Goal: Check status: Check status

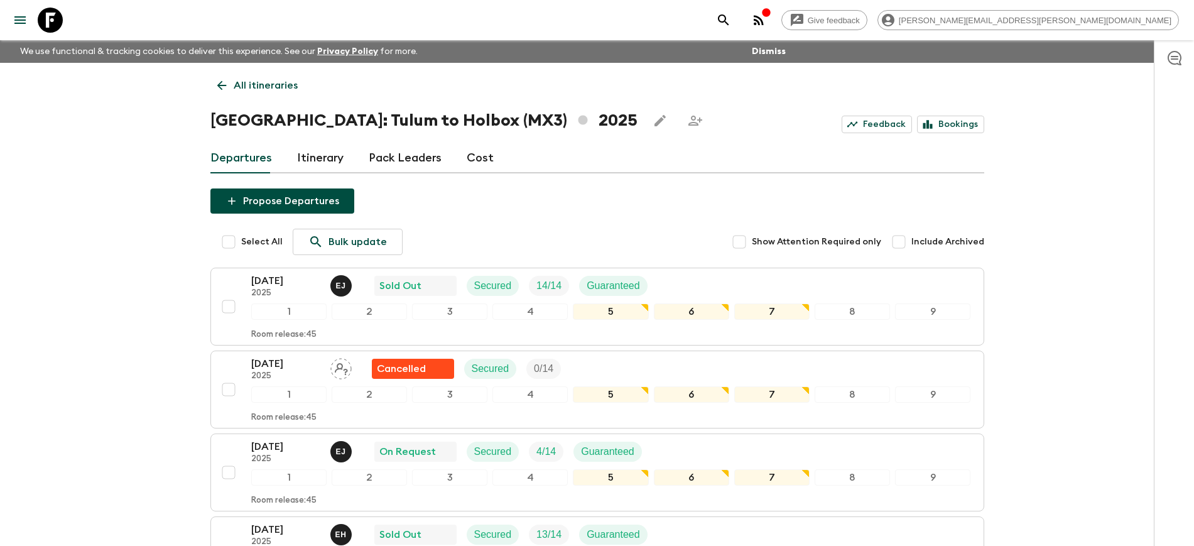
drag, startPoint x: 46, startPoint y: 21, endPoint x: 60, endPoint y: 45, distance: 27.3
click at [46, 20] on icon at bounding box center [50, 20] width 25 height 25
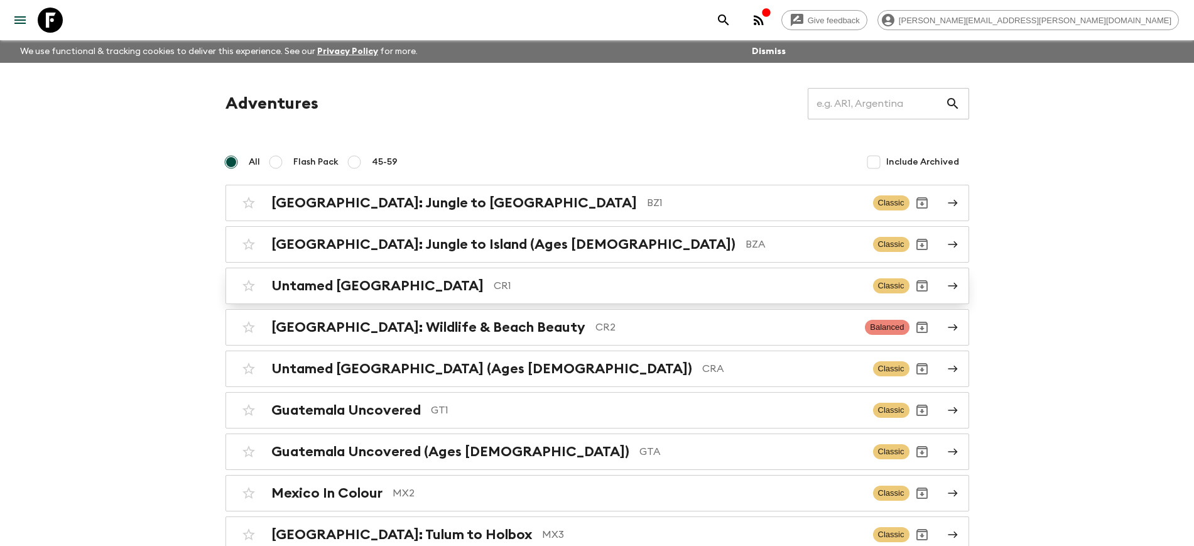
click at [330, 282] on h2 "Untamed [GEOGRAPHIC_DATA]" at bounding box center [377, 286] width 212 height 16
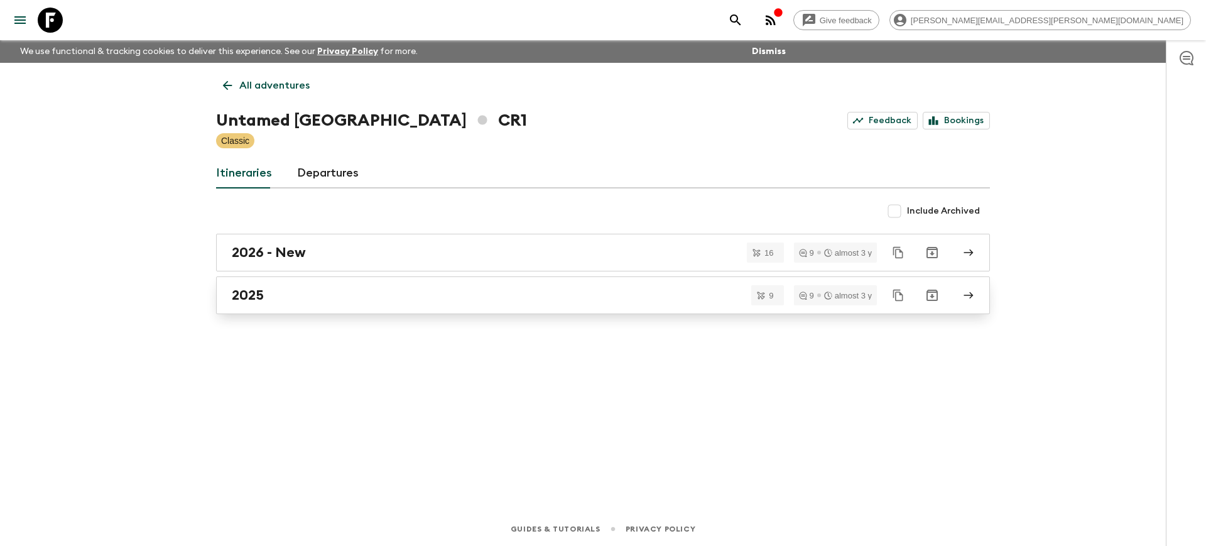
click at [317, 295] on div "2025" at bounding box center [591, 295] width 718 height 16
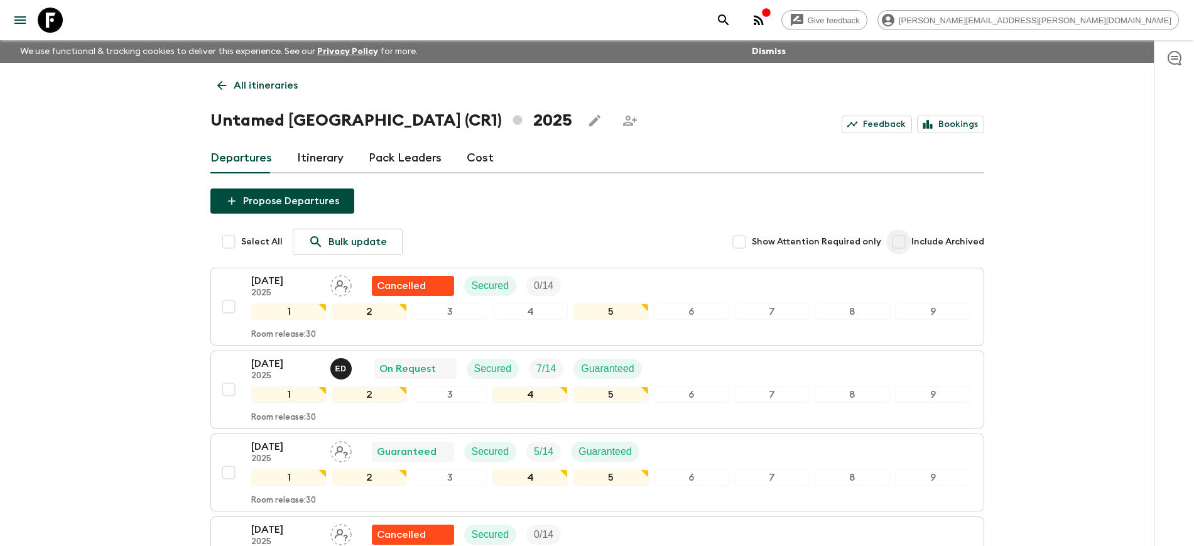
click at [899, 246] on input "Include Archived" at bounding box center [898, 241] width 25 height 25
checkbox input "true"
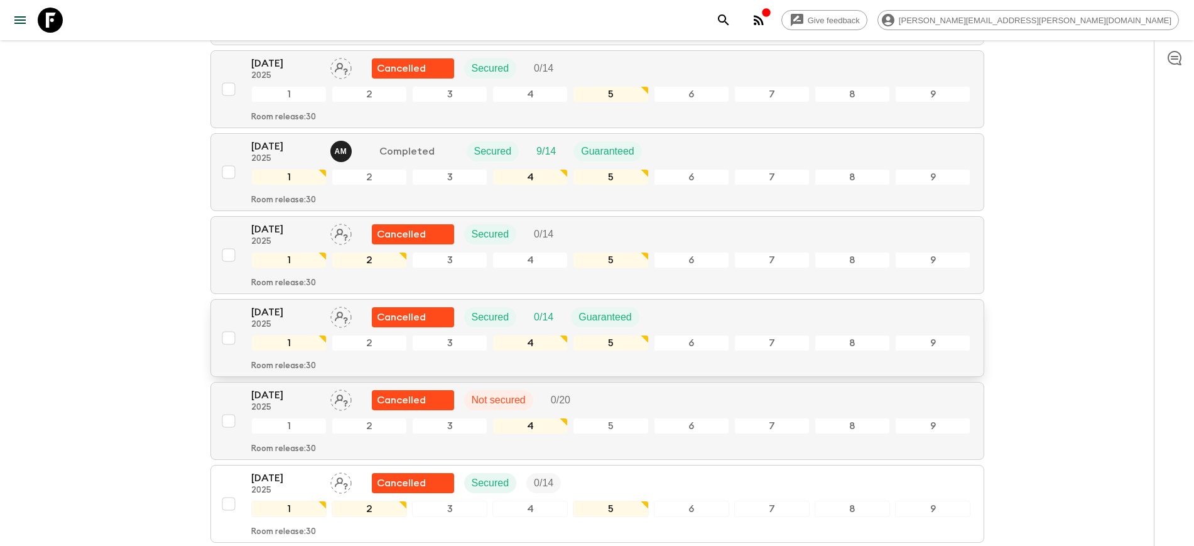
scroll to position [1963, 0]
